Goal: Communication & Community: Answer question/provide support

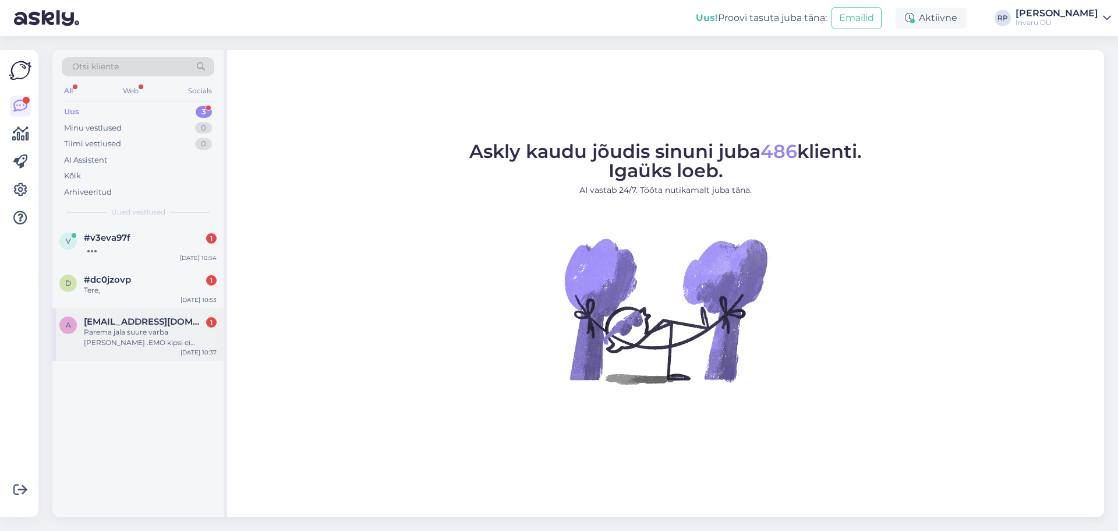
click at [115, 338] on div "Parema jala suure varba [PERSON_NAME] .EMO kipsi ei pannud,käskis osta ortoosi-…" at bounding box center [150, 337] width 133 height 21
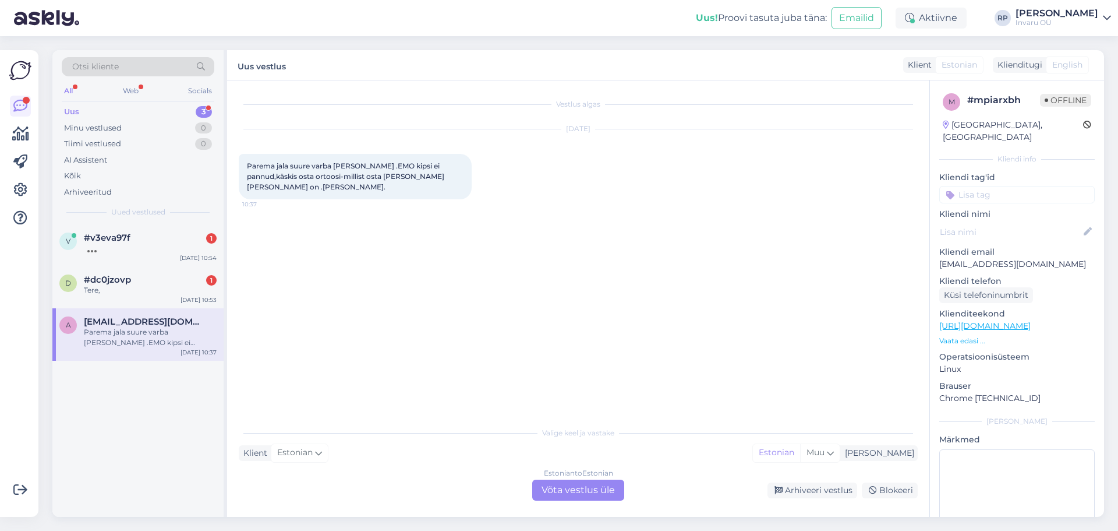
click at [589, 489] on div "Estonian to Estonian Võta vestlus üle" at bounding box center [578, 489] width 92 height 21
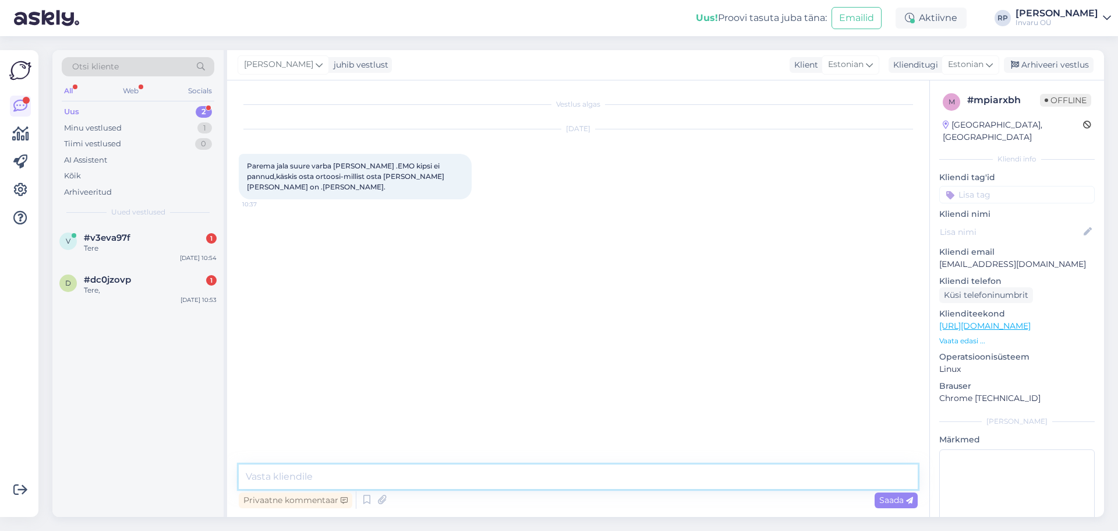
click at [384, 474] on textarea at bounding box center [578, 476] width 679 height 24
type textarea "Tere"
type textarea "ortoosi valib arst, digiretsept"
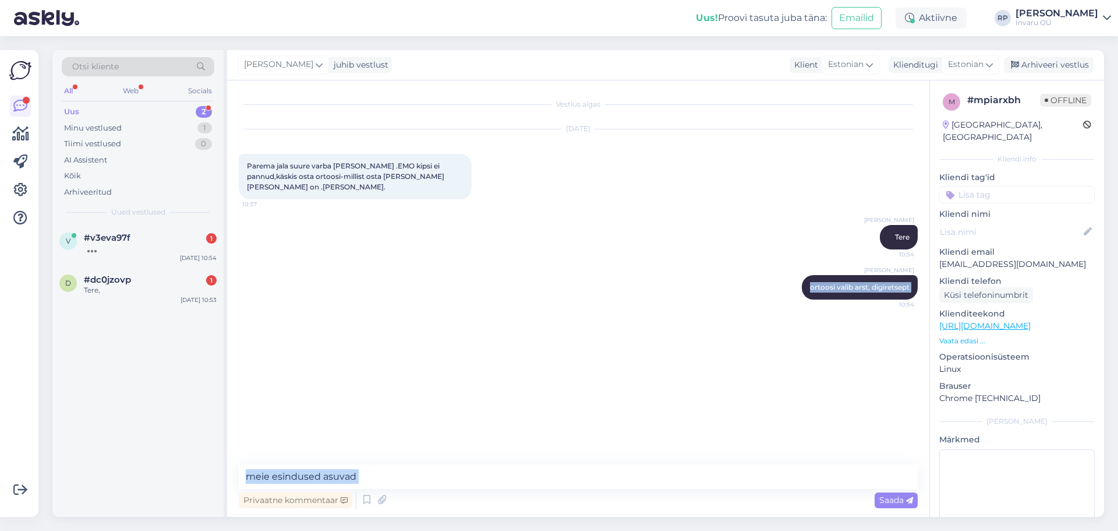
click at [1118, 530] on html "Uus! Proovi tasuta [PERSON_NAME]: Emailid Aktiivne RP [PERSON_NAME] Invaru OÜ V…" at bounding box center [559, 265] width 1118 height 531
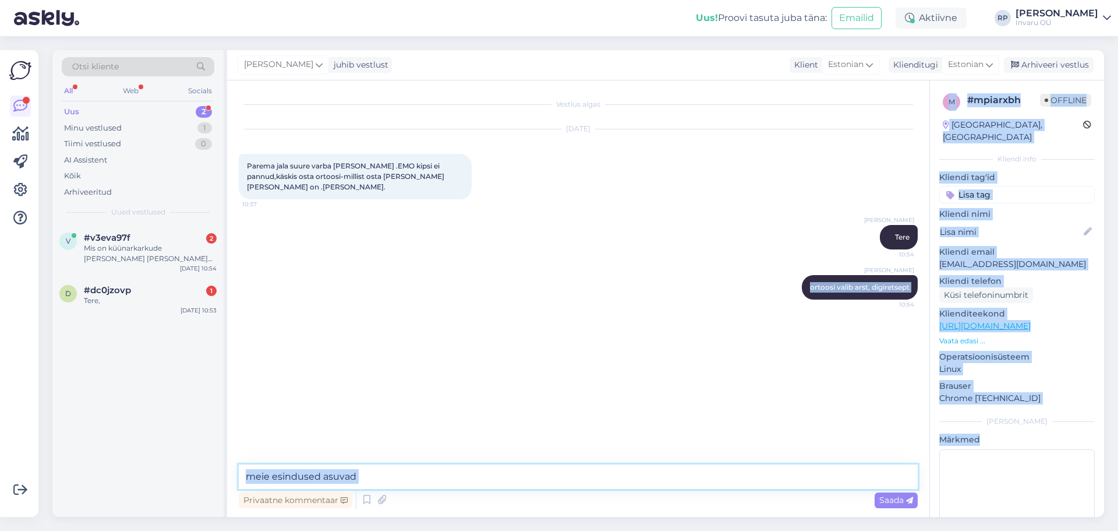
click at [360, 479] on textarea "meie esindused asuvad" at bounding box center [578, 476] width 679 height 24
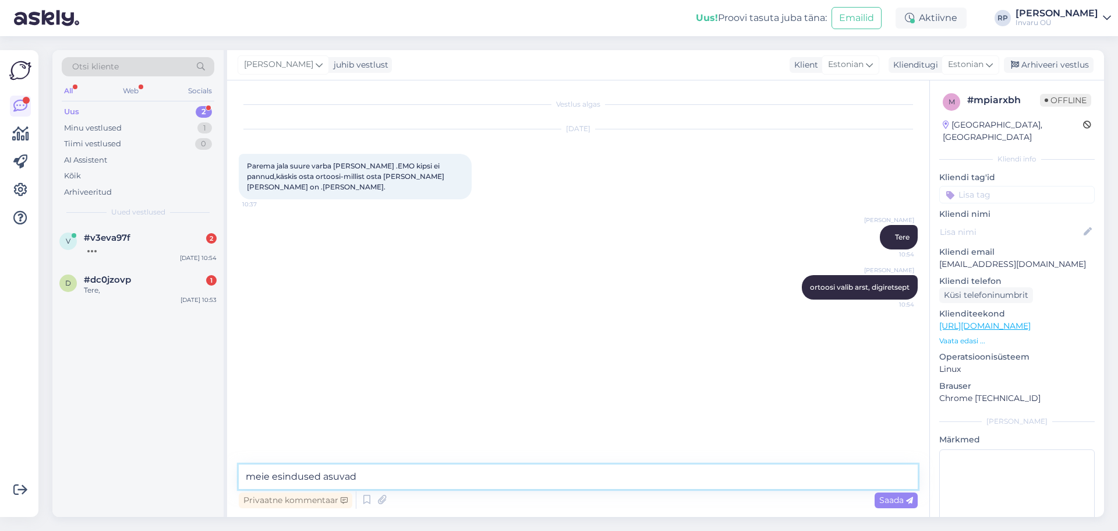
click at [361, 472] on textarea "meie esindused asuvad" at bounding box center [578, 476] width 679 height 24
paste textarea "[URL][DOMAIN_NAME]"
type textarea "meie esindused asuvad [URL][DOMAIN_NAME]"
click at [883, 499] on span "Saada" at bounding box center [896, 499] width 34 height 10
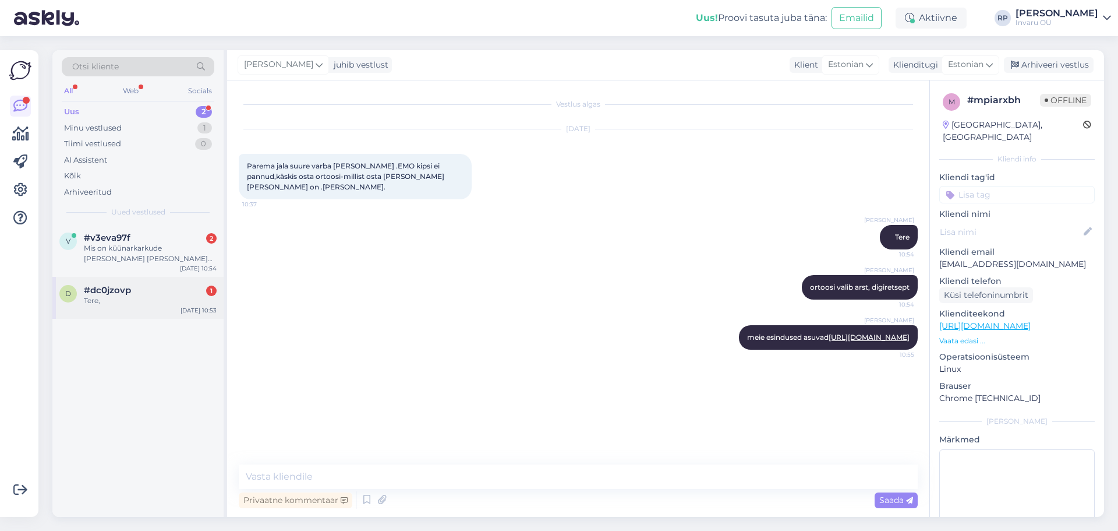
click at [125, 299] on div "Tere," at bounding box center [150, 300] width 133 height 10
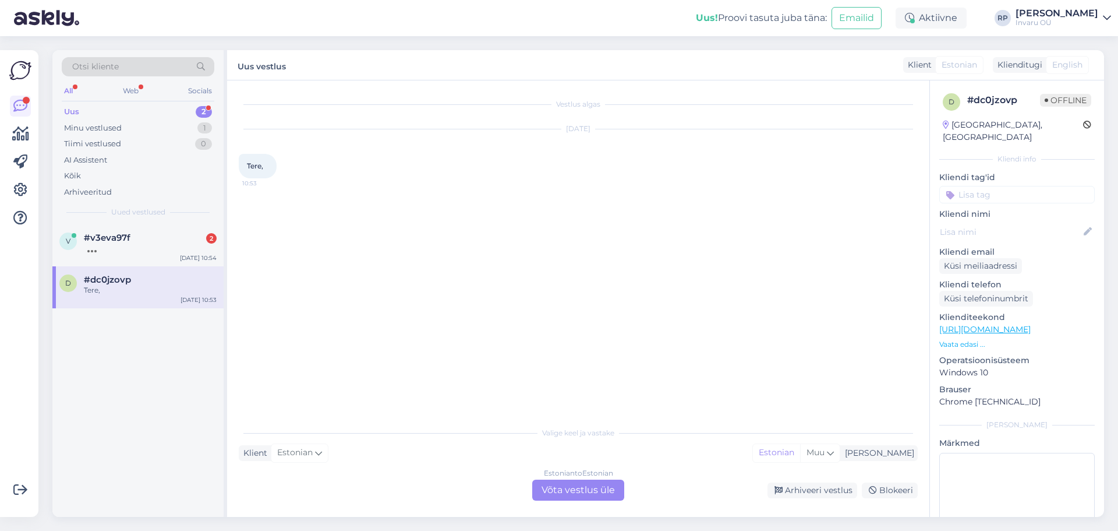
click at [561, 492] on div "Estonian to Estonian Võta vestlus üle" at bounding box center [578, 489] width 92 height 21
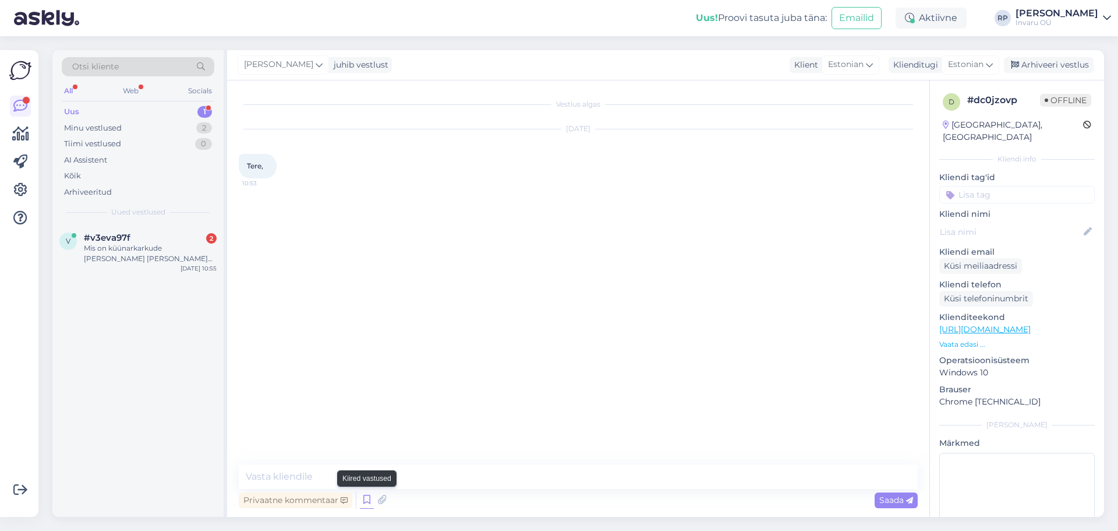
click at [366, 498] on icon at bounding box center [367, 499] width 14 height 17
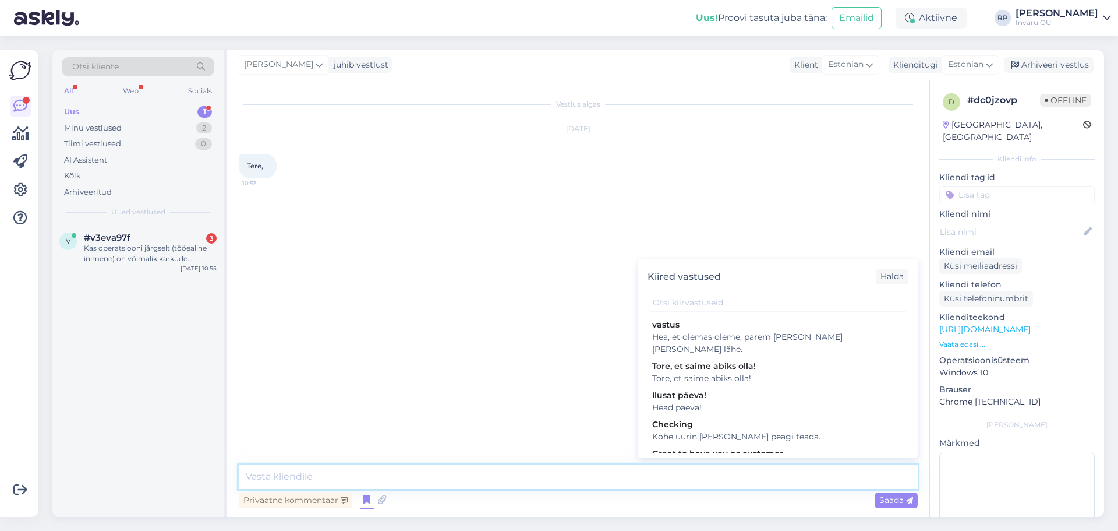
click at [341, 475] on textarea at bounding box center [578, 476] width 679 height 24
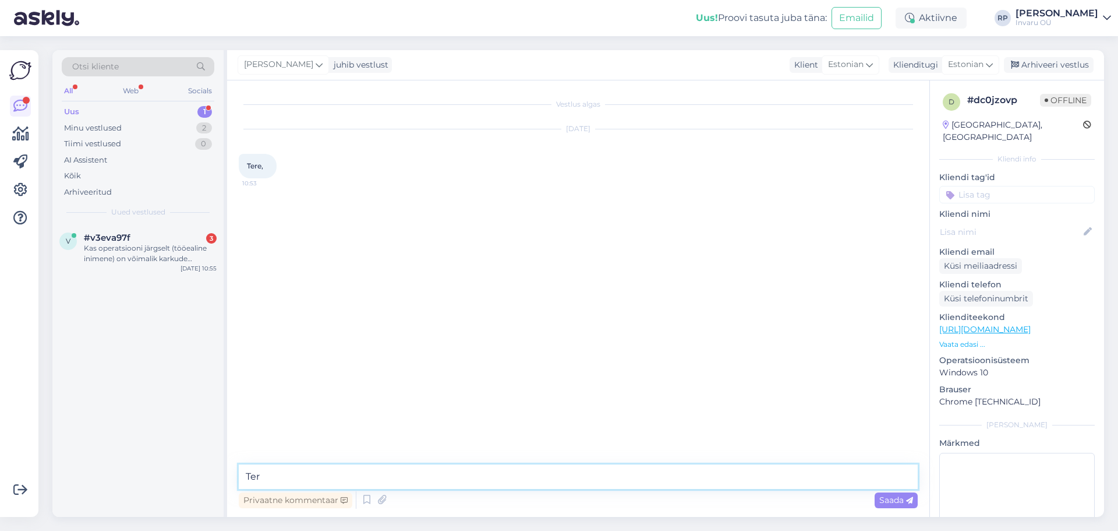
type textarea "Tere"
click at [128, 247] on div "Kas operatsiooni järgselt (tööealine inimene) on võimalik karkude ostule/rendil…" at bounding box center [150, 253] width 133 height 21
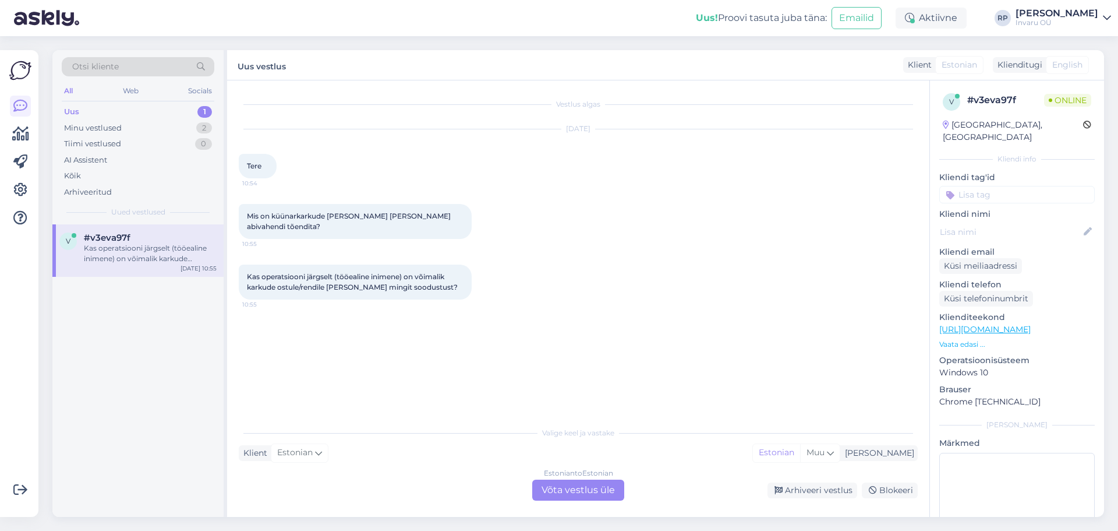
click at [540, 486] on div "Estonian to Estonian Võta vestlus üle" at bounding box center [578, 489] width 92 height 21
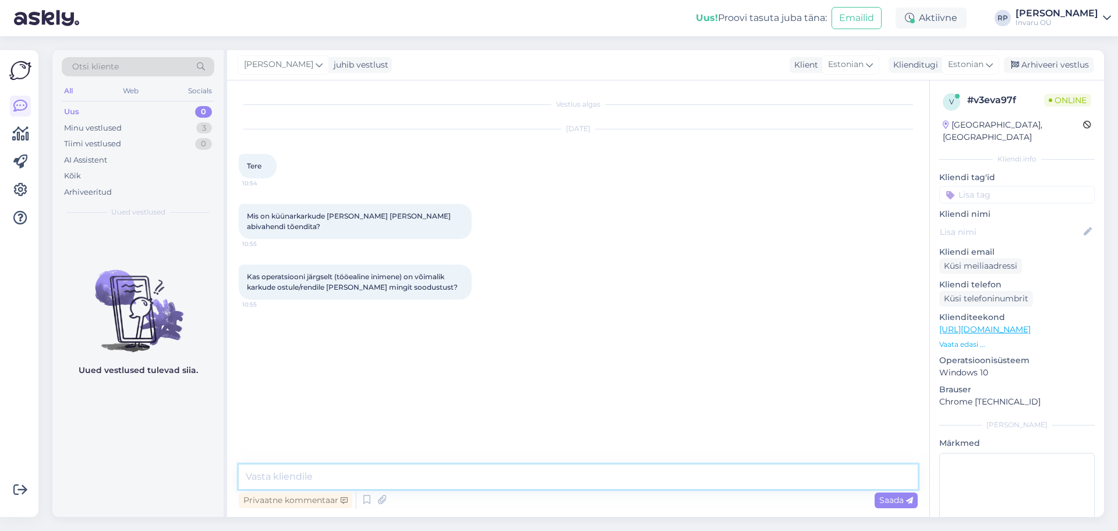
click at [352, 485] on textarea at bounding box center [578, 476] width 679 height 24
type textarea "Tere"
type textarea "karkude üürimisel riigipoolne soodustus puudub"
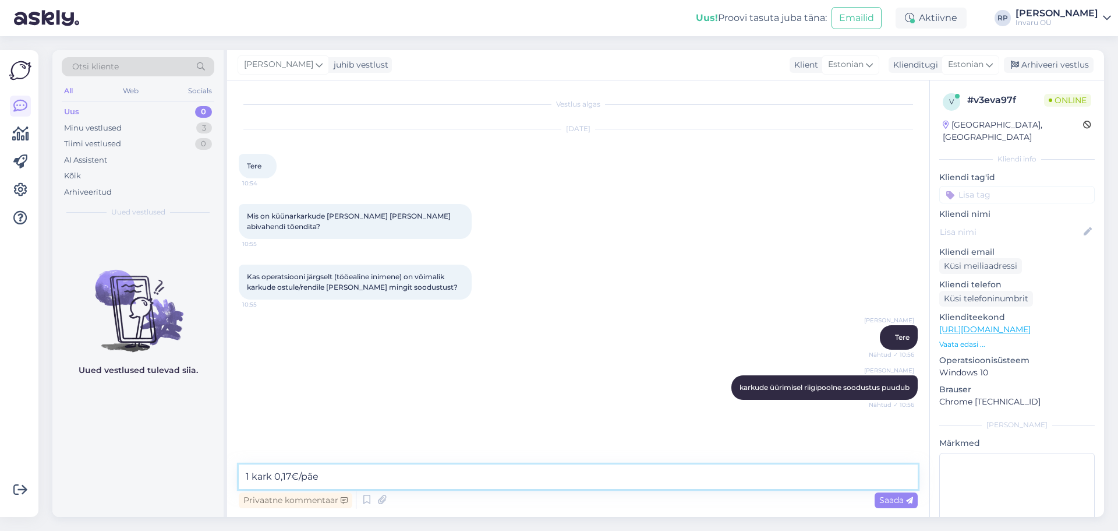
type textarea "1 kark 0,17€/päev"
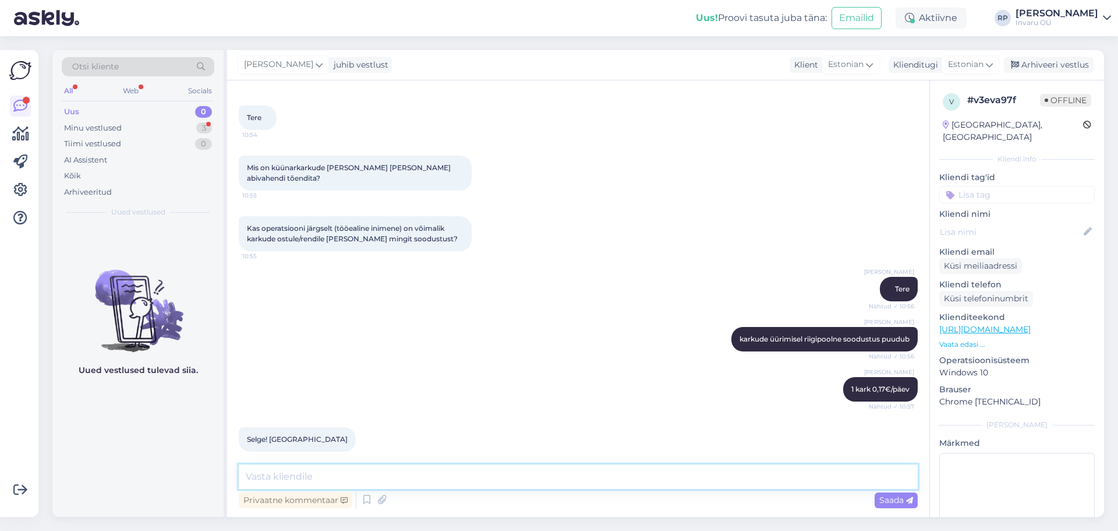
click at [285, 482] on textarea at bounding box center [578, 476] width 679 height 24
click at [364, 496] on icon at bounding box center [367, 499] width 14 height 17
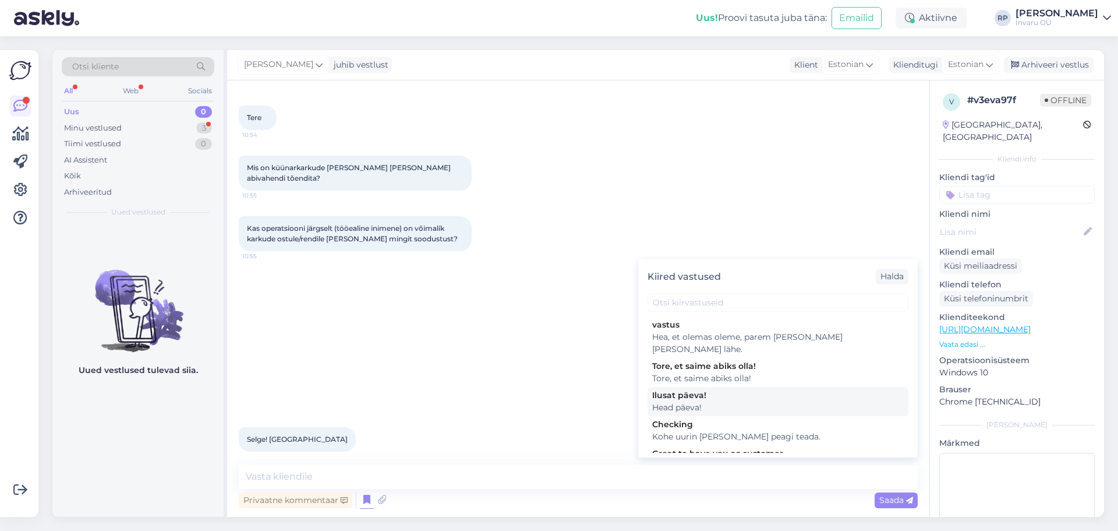
click at [676, 401] on div "Head päeva!" at bounding box center [778, 407] width 252 height 12
type textarea "Head päeva!"
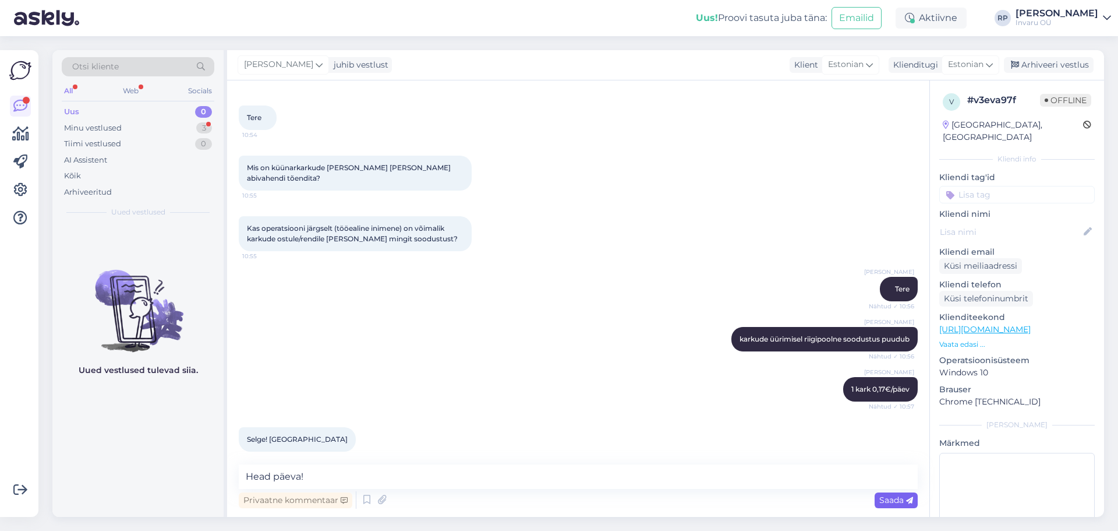
click at [892, 499] on span "Saada" at bounding box center [896, 499] width 34 height 10
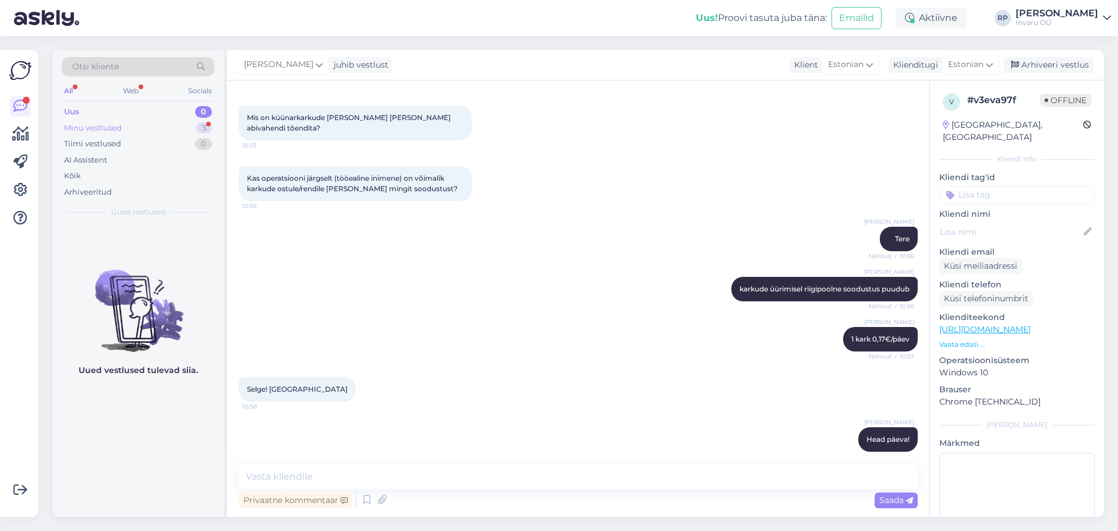
click at [68, 123] on div "Minu vestlused" at bounding box center [93, 128] width 58 height 12
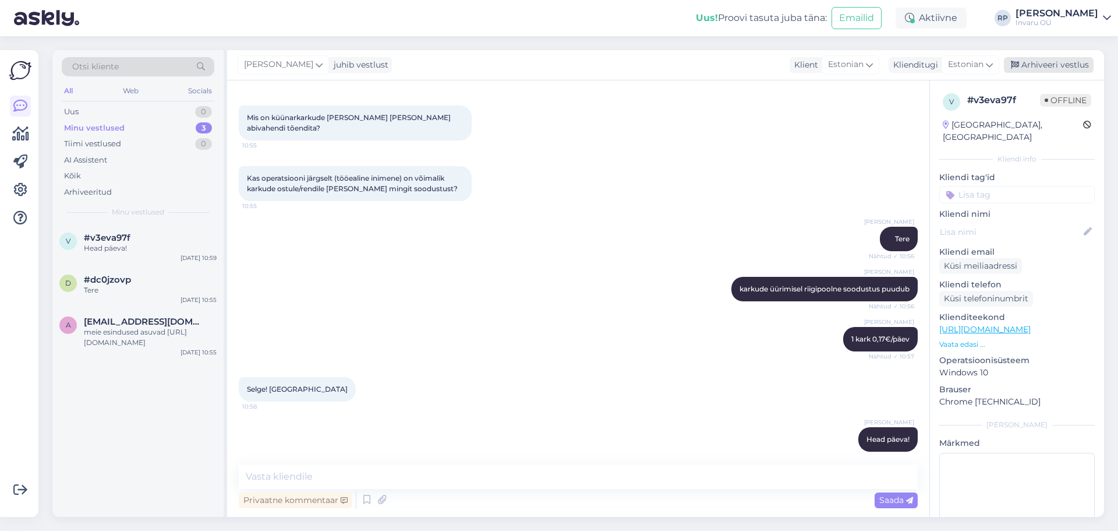
click at [1060, 59] on div "Arhiveeri vestlus" at bounding box center [1049, 65] width 90 height 16
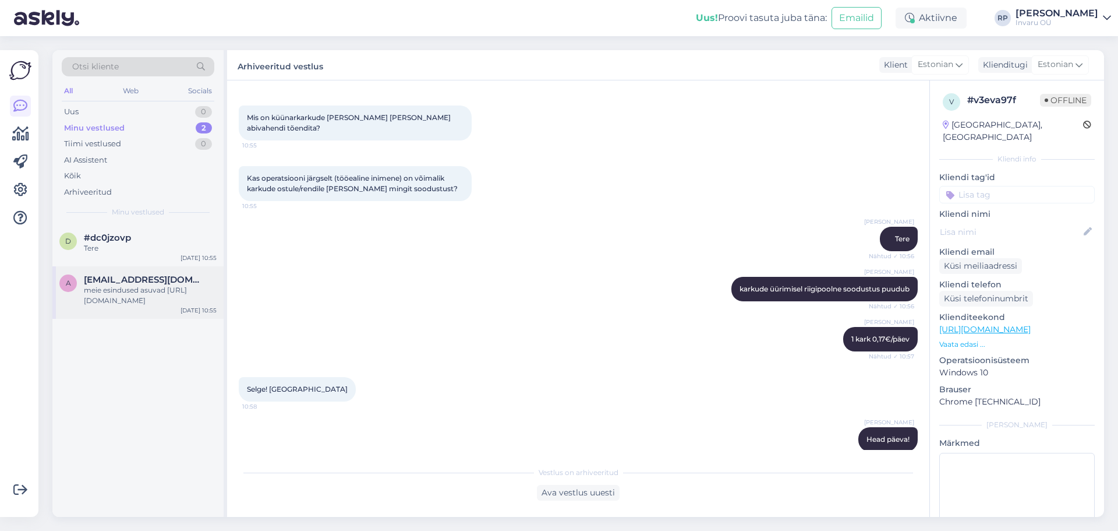
click at [189, 295] on div "meie esindused asuvad [URL][DOMAIN_NAME]" at bounding box center [150, 295] width 133 height 21
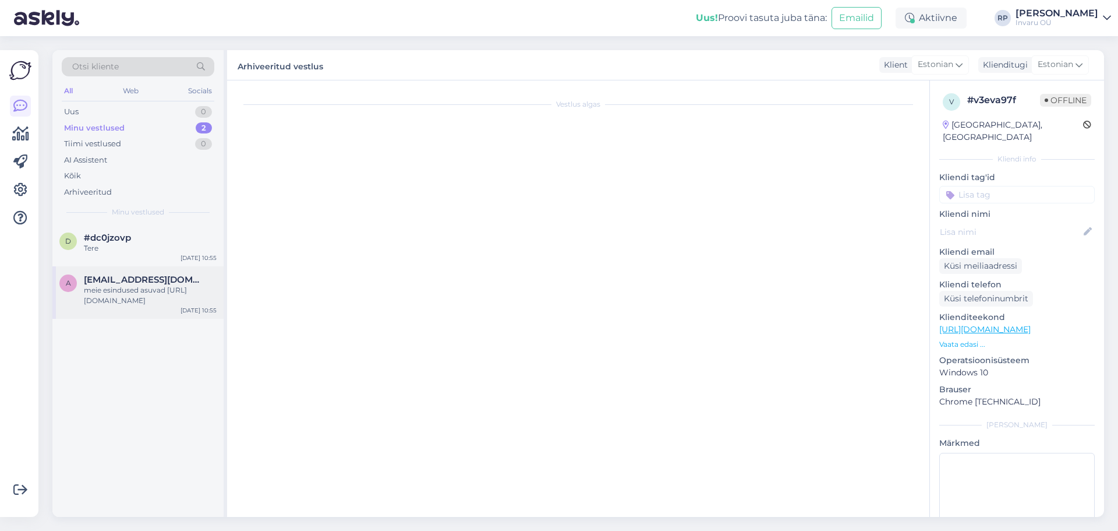
scroll to position [0, 0]
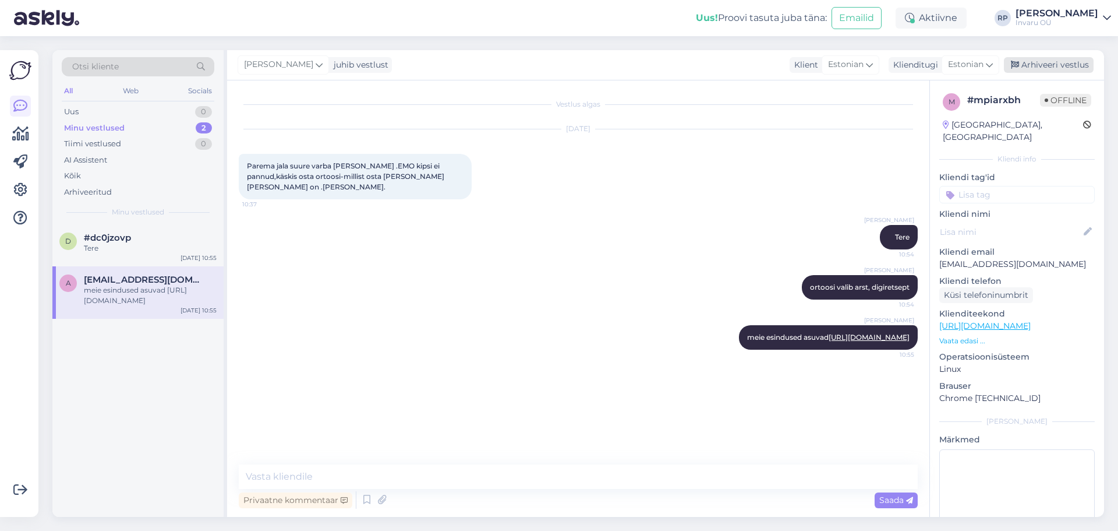
click at [1059, 65] on div "Arhiveeri vestlus" at bounding box center [1049, 65] width 90 height 16
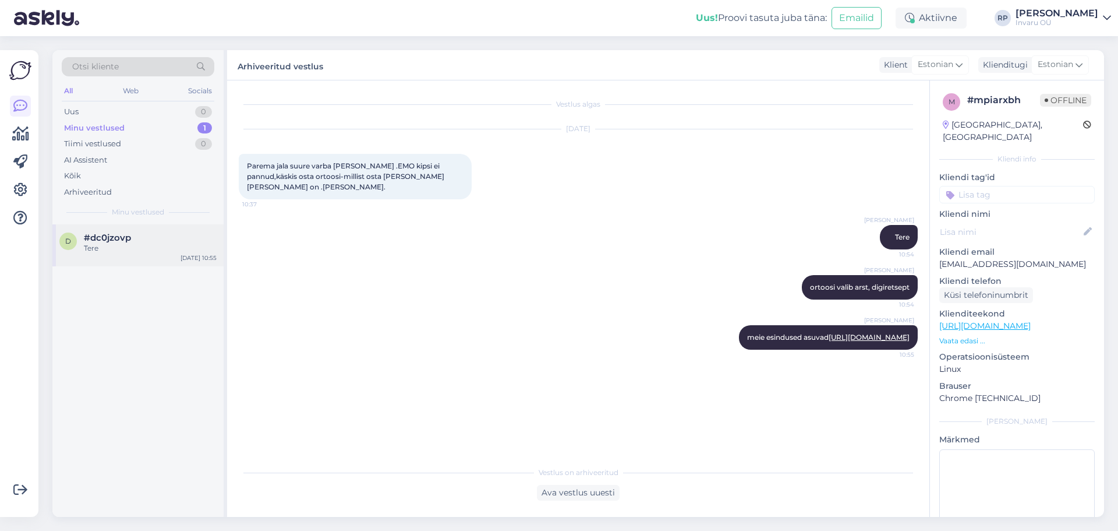
click at [86, 236] on span "#dc0jzovp" at bounding box center [107, 237] width 47 height 10
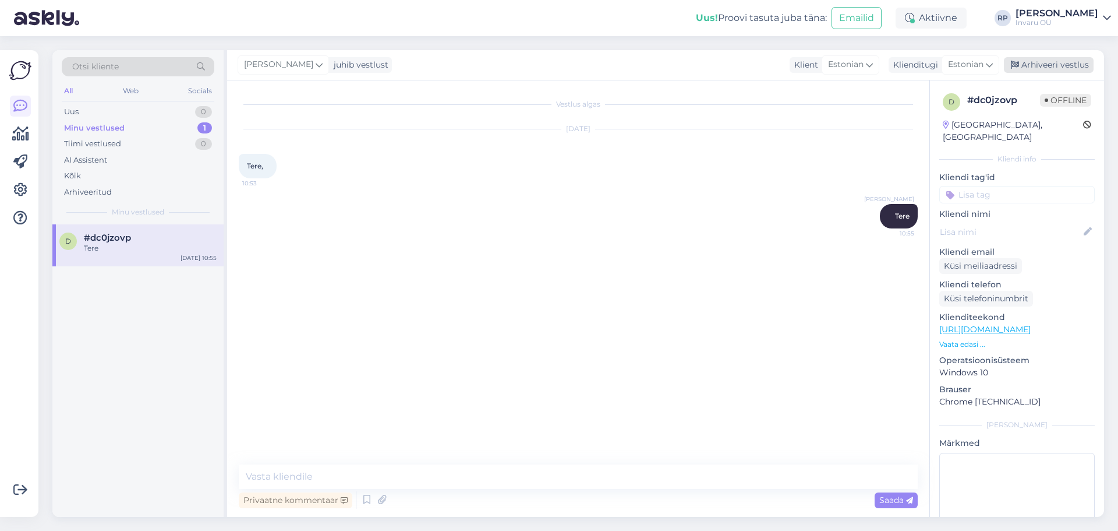
click at [1053, 65] on div "Arhiveeri vestlus" at bounding box center [1049, 65] width 90 height 16
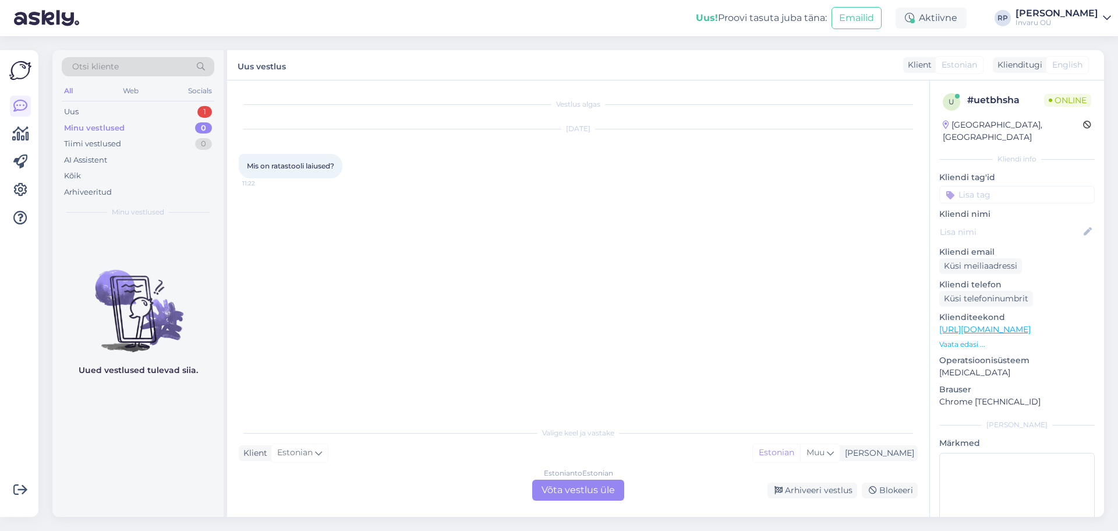
click at [600, 475] on div "Estonian to Estonian" at bounding box center [578, 473] width 69 height 10
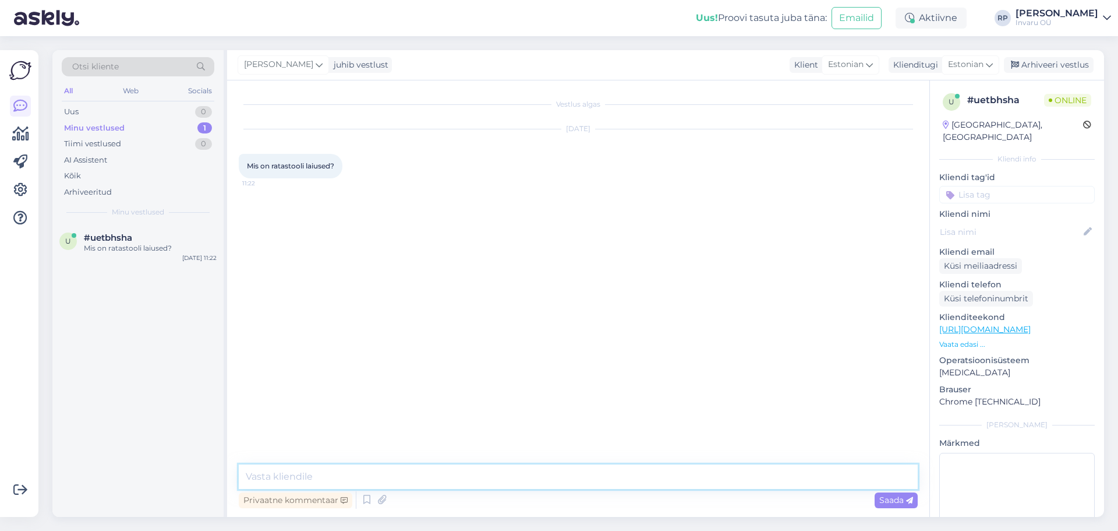
click at [395, 485] on textarea at bounding box center [578, 476] width 679 height 24
type textarea "Tere"
type textarea "palju laiuseid, iga 2cm tagant"
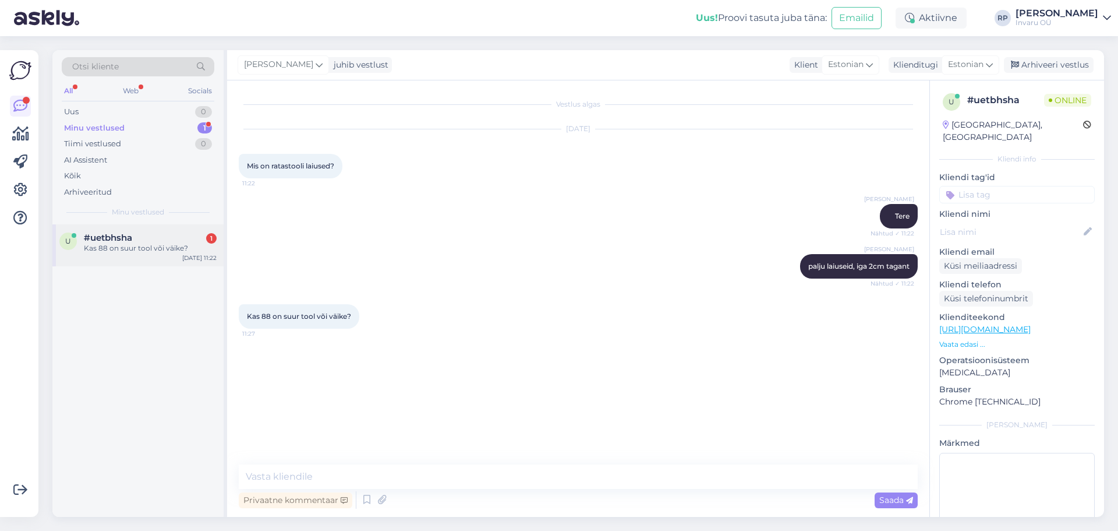
click at [151, 254] on div "u #uetbhsha 1 Kas 88 on suur tool või väike? [DATE] 11:22" at bounding box center [137, 245] width 171 height 42
click at [340, 472] on textarea at bounding box center [578, 476] width 679 height 24
type textarea "istumislaius 88cm?"
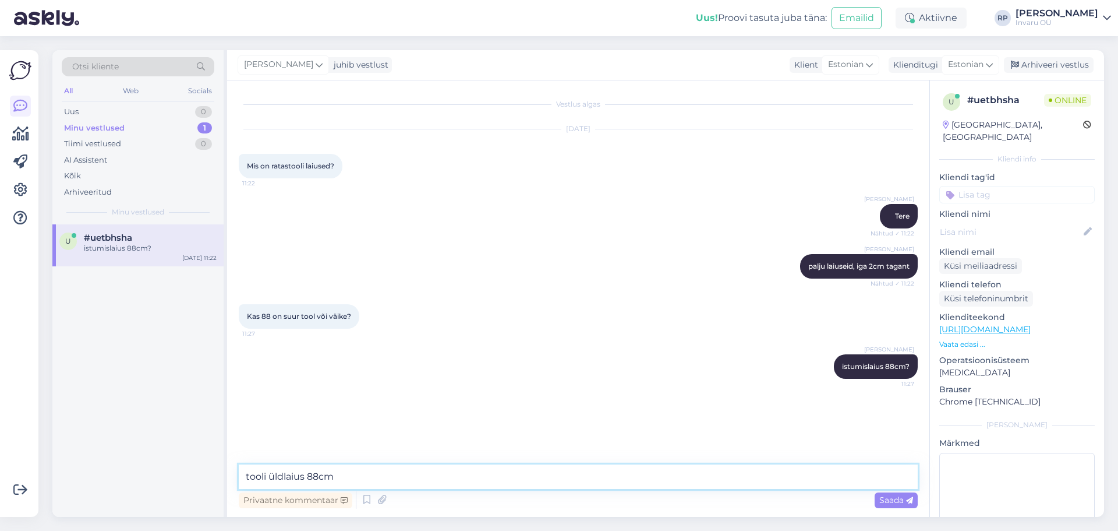
type textarea "tooli üldlaius 88cm?"
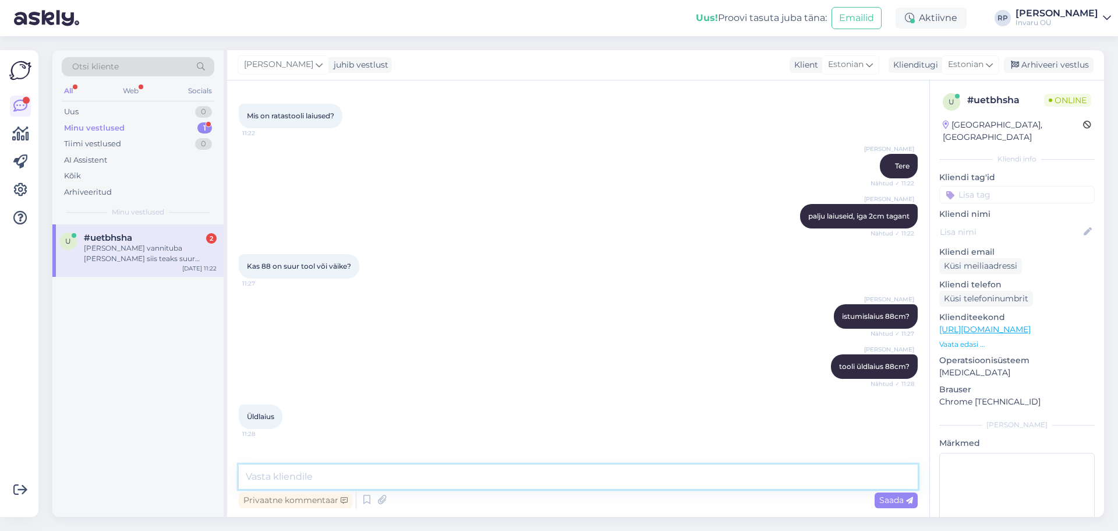
scroll to position [98, 0]
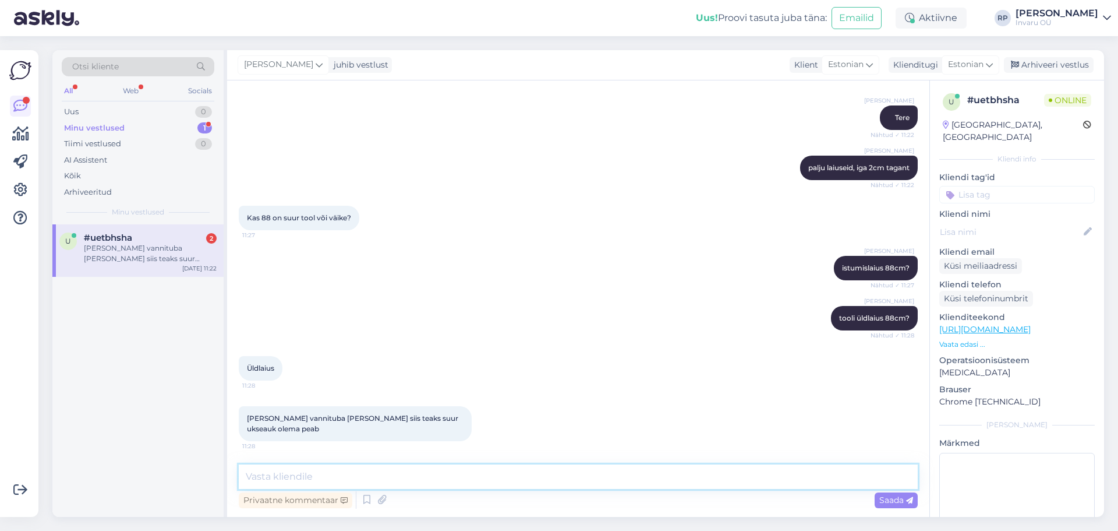
click at [335, 482] on textarea at bounding box center [578, 476] width 679 height 24
type textarea "IL 65cm, siis ÜL 90cm väga suurele inimesele"
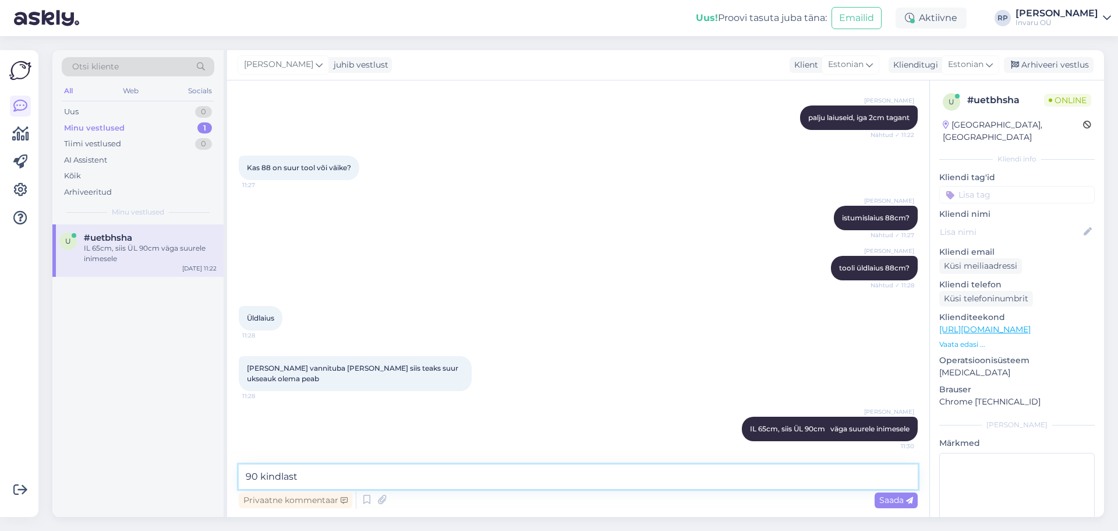
type textarea "90 kindlasti"
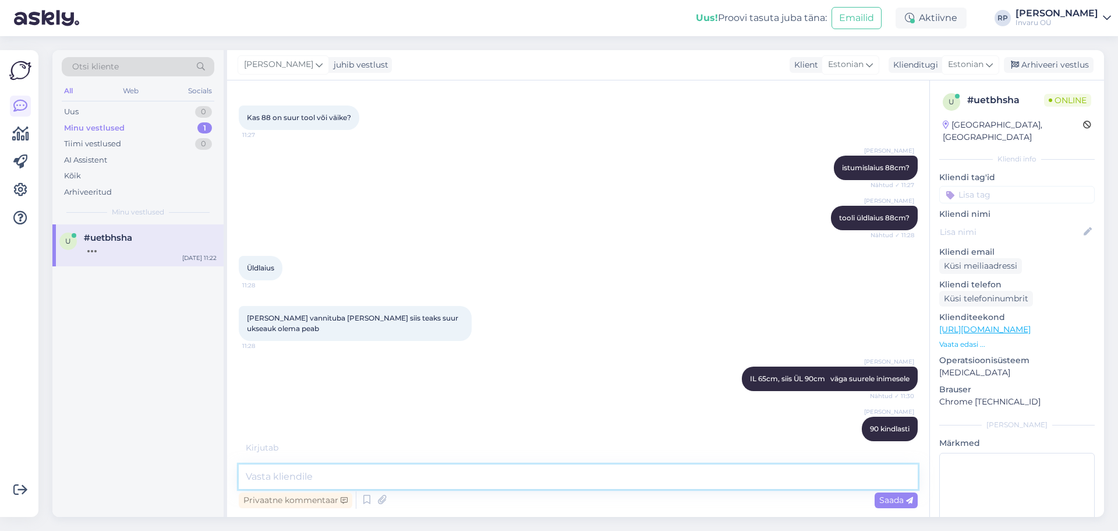
scroll to position [249, 0]
